Goal: Download file/media

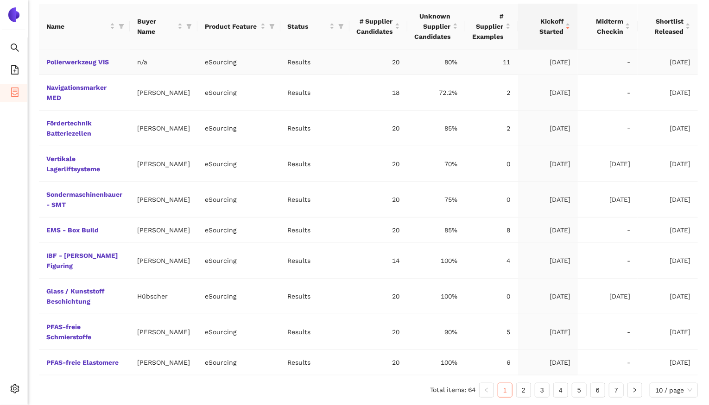
scroll to position [253, 0]
click at [526, 394] on link "2" at bounding box center [524, 391] width 14 height 14
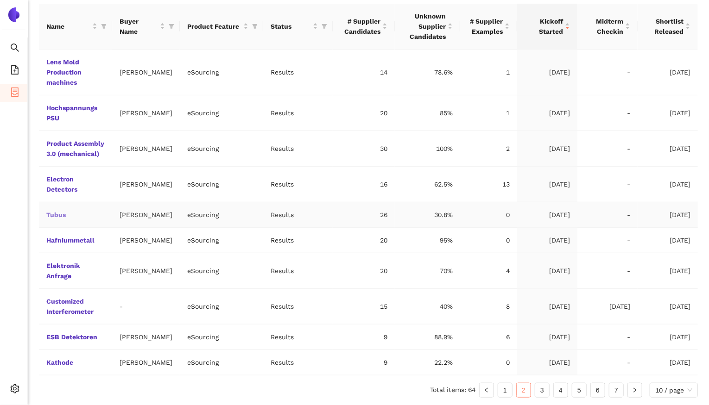
click at [0, 0] on link "Tubus" at bounding box center [0, 0] width 0 height 0
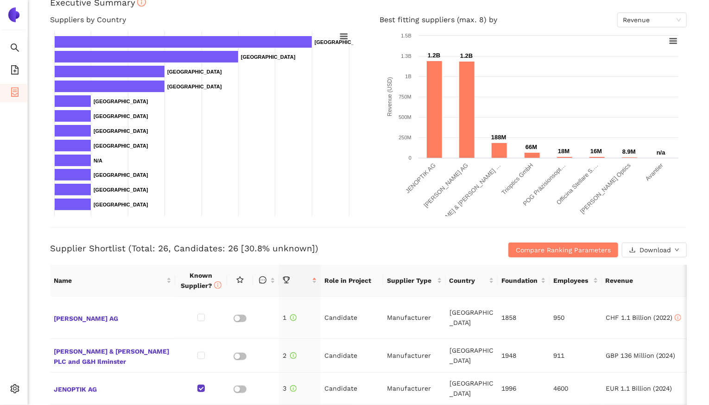
scroll to position [185, 0]
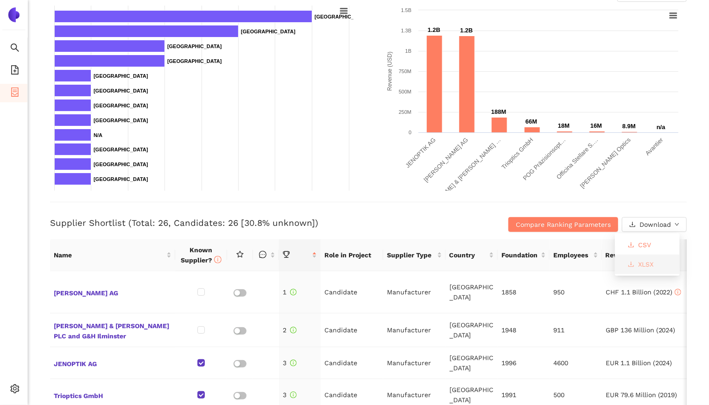
click at [650, 265] on span "XLSX" at bounding box center [645, 264] width 15 height 10
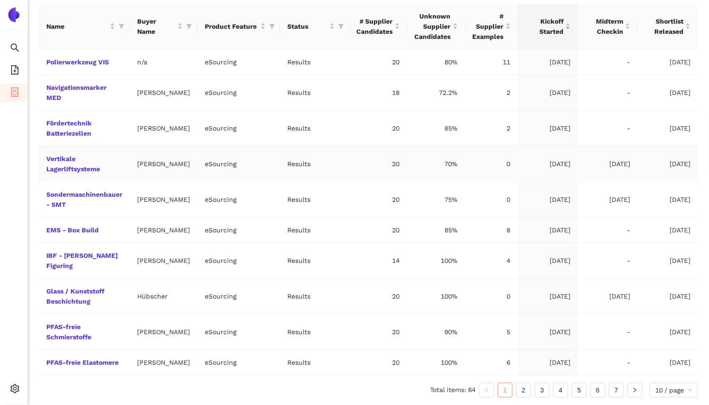
scroll to position [253, 0]
click at [528, 392] on link "2" at bounding box center [524, 391] width 14 height 14
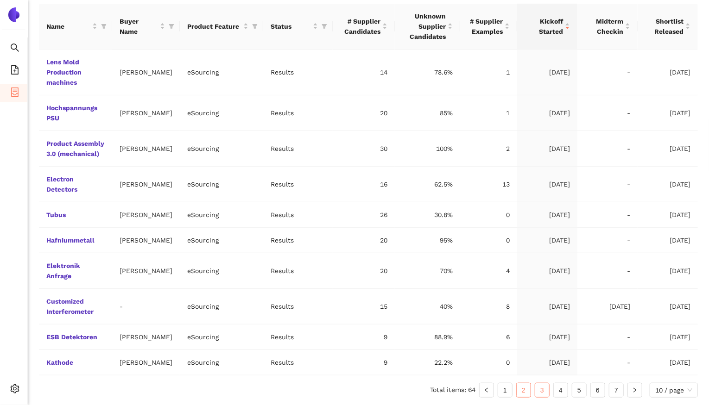
click at [541, 397] on link "3" at bounding box center [542, 391] width 14 height 14
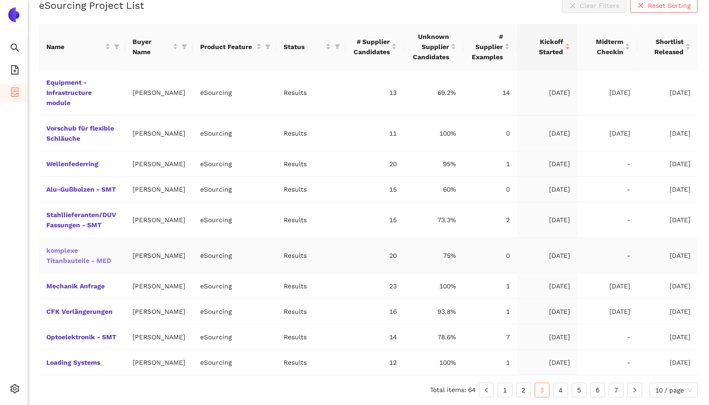
click at [0, 0] on link "komplexe Titanbauteile - MED" at bounding box center [0, 0] width 0 height 0
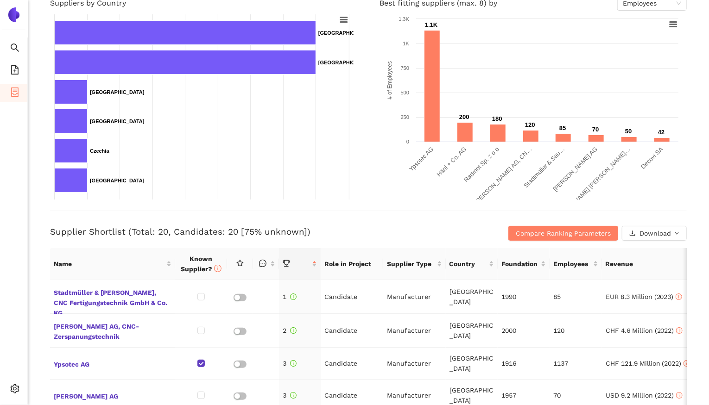
scroll to position [232, 0]
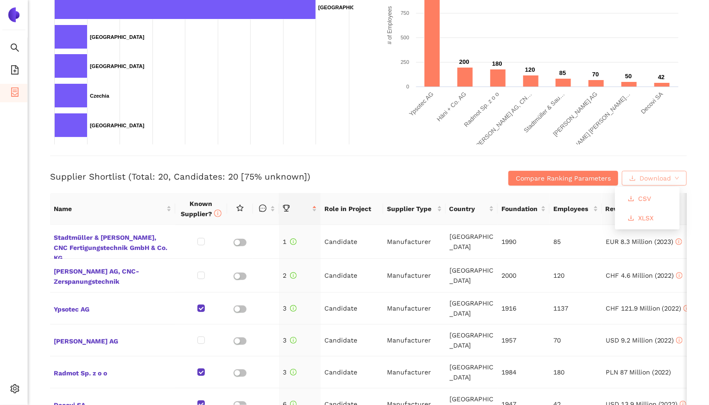
click at [657, 181] on span "Download" at bounding box center [655, 178] width 32 height 10
click at [648, 220] on span "XLSX" at bounding box center [645, 218] width 15 height 10
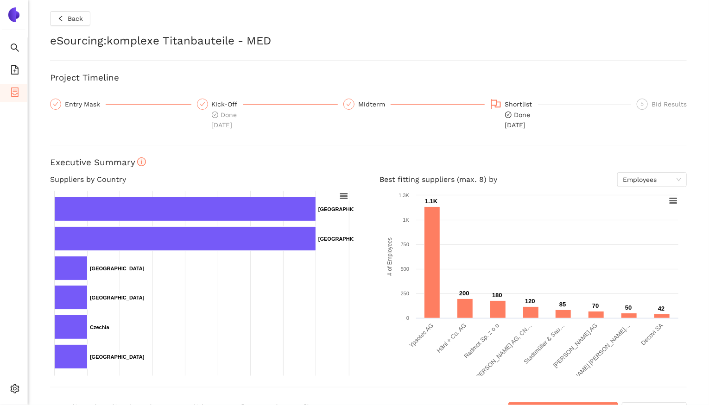
scroll to position [0, 0]
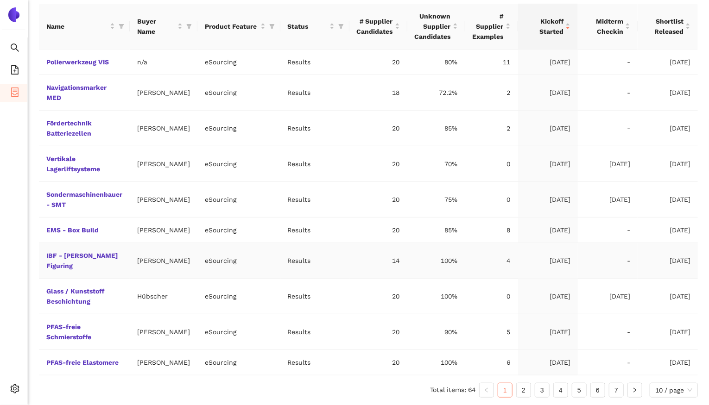
scroll to position [253, 0]
click at [544, 393] on link "3" at bounding box center [542, 391] width 14 height 14
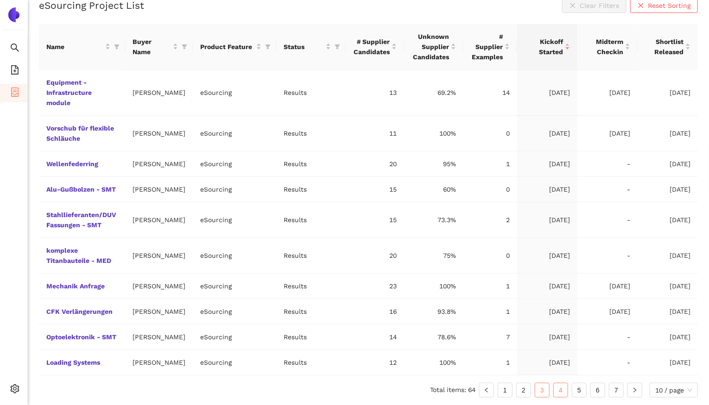
click at [558, 396] on link "4" at bounding box center [561, 391] width 14 height 14
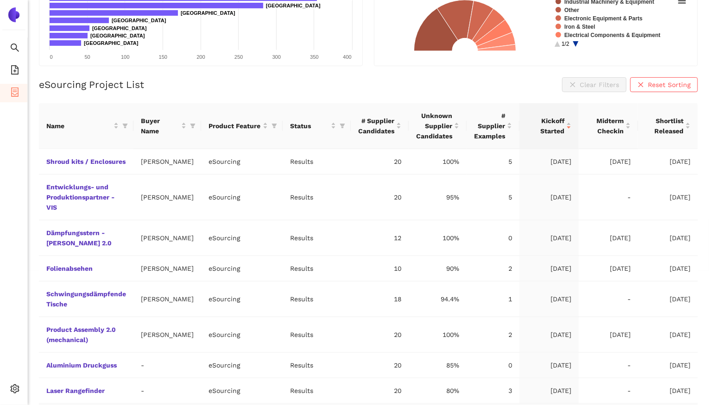
scroll to position [242, 0]
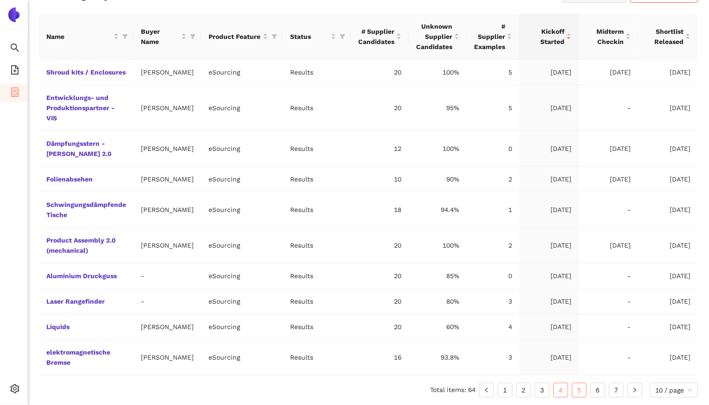
click at [578, 390] on link "5" at bounding box center [579, 391] width 14 height 14
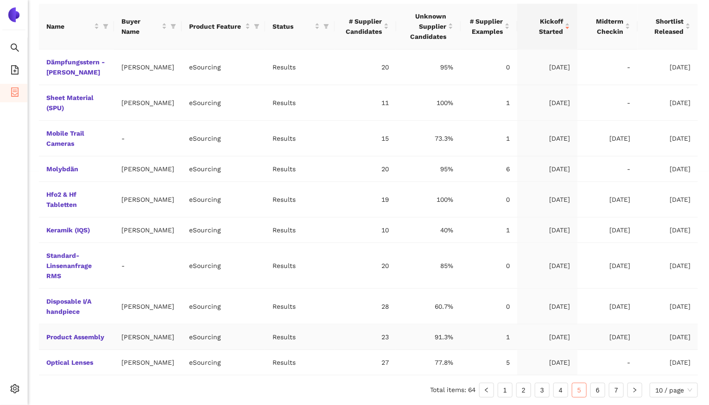
scroll to position [273, 0]
click at [597, 393] on link "6" at bounding box center [598, 391] width 14 height 14
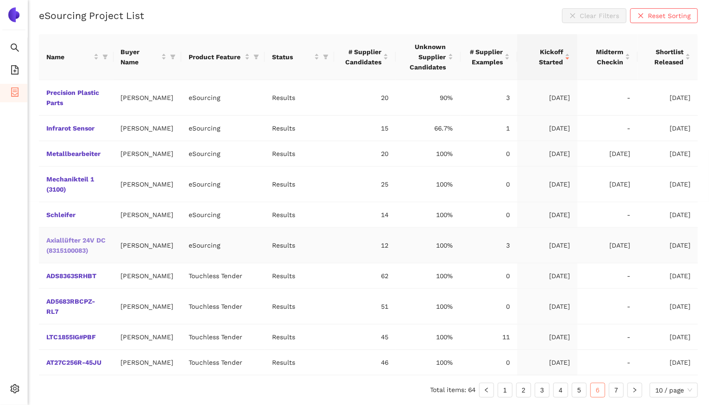
click at [0, 0] on link "Axiallüfter 24V DC (8315100083)" at bounding box center [0, 0] width 0 height 0
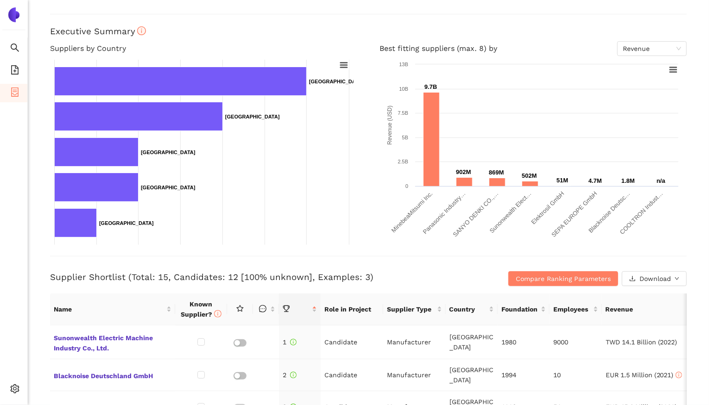
scroll to position [131, 0]
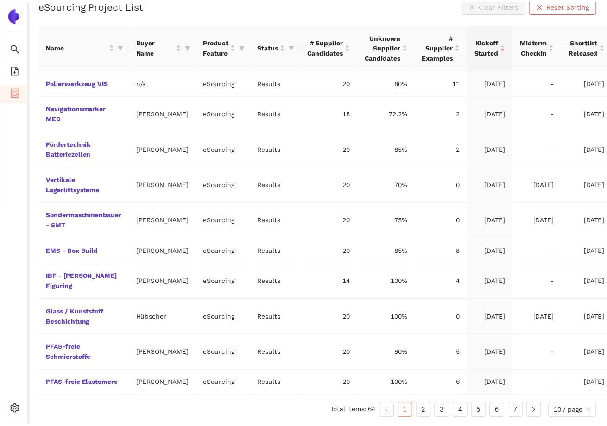
scroll to position [232, 0]
